Goal: Task Accomplishment & Management: Complete application form

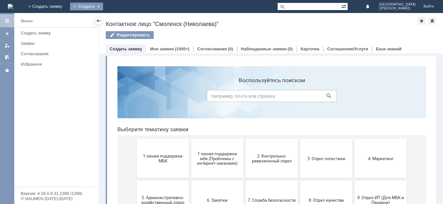
click at [103, 7] on div "Создать" at bounding box center [86, 7] width 33 height 8
click at [122, 15] on div "Заявка" at bounding box center [96, 19] width 52 height 10
click at [103, 7] on div "Создать" at bounding box center [86, 7] width 33 height 8
click at [121, 19] on link "Заявка" at bounding box center [95, 20] width 49 height 8
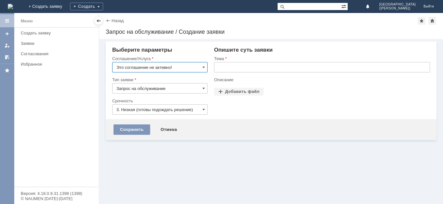
click at [172, 70] on input "Это соглашение не активно!" at bounding box center [159, 67] width 95 height 10
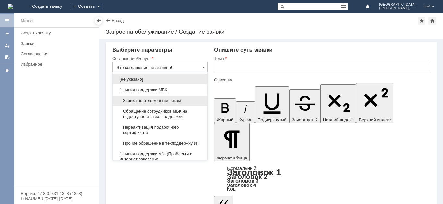
click at [171, 97] on div "Заявка по отложенным чекам" at bounding box center [159, 100] width 95 height 10
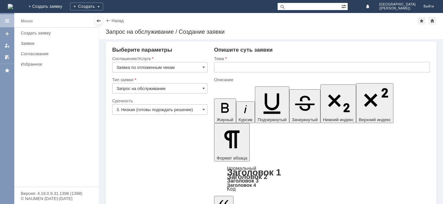
type input "Заявка по отложенным чекам"
click at [170, 109] on input "3. Низкая (готовы подождать решение)" at bounding box center [159, 109] width 95 height 10
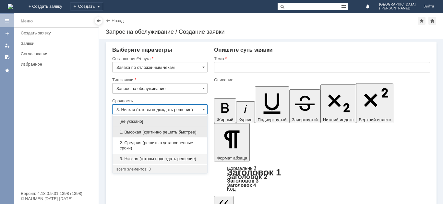
click at [165, 135] on div "1. Высокая (критично решить быстрее)" at bounding box center [159, 132] width 95 height 10
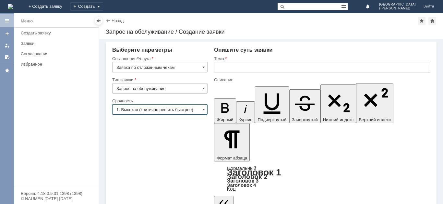
type input "1. Высокая (критично решить быстрее)"
click at [240, 67] on input "text" at bounding box center [322, 67] width 216 height 10
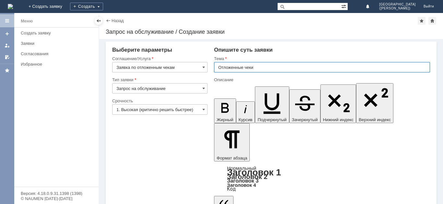
type input "Отложенные чеки"
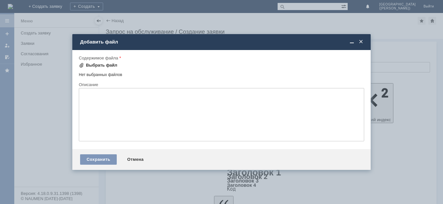
click at [102, 63] on div "Выбрать файл" at bounding box center [101, 65] width 31 height 5
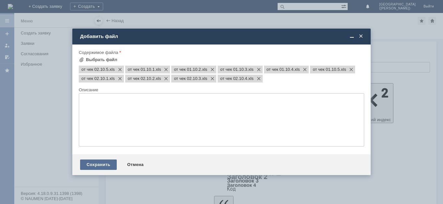
click at [81, 165] on div "Сохранить" at bounding box center [98, 164] width 37 height 10
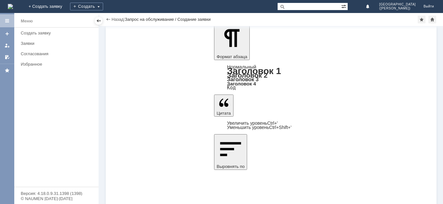
scroll to position [85, 0]
